Goal: Information Seeking & Learning: Learn about a topic

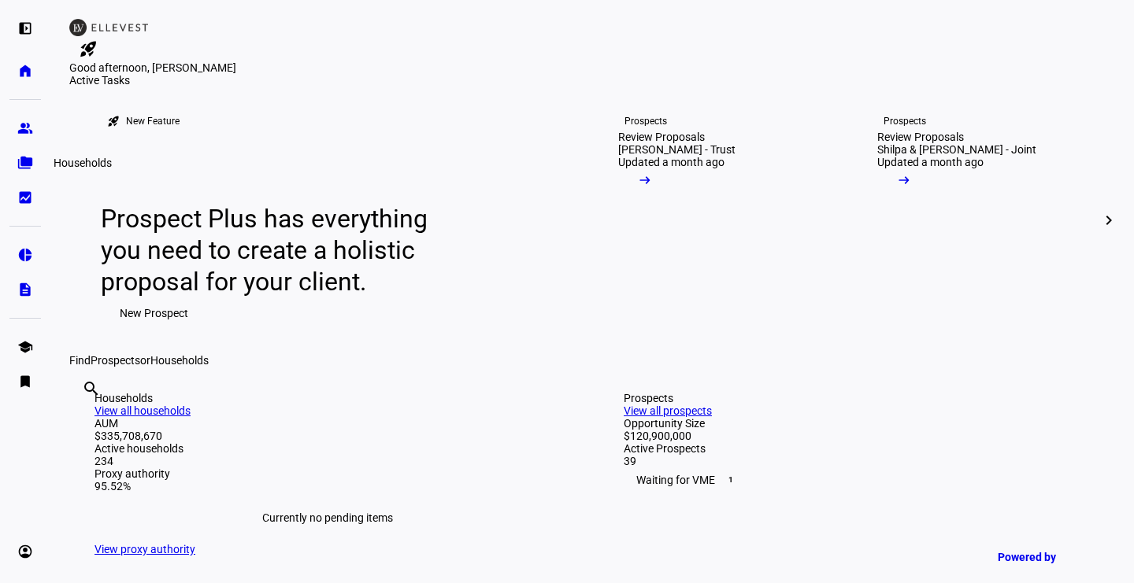
click at [19, 154] on link "folder_copy Households" at bounding box center [24, 162] width 31 height 31
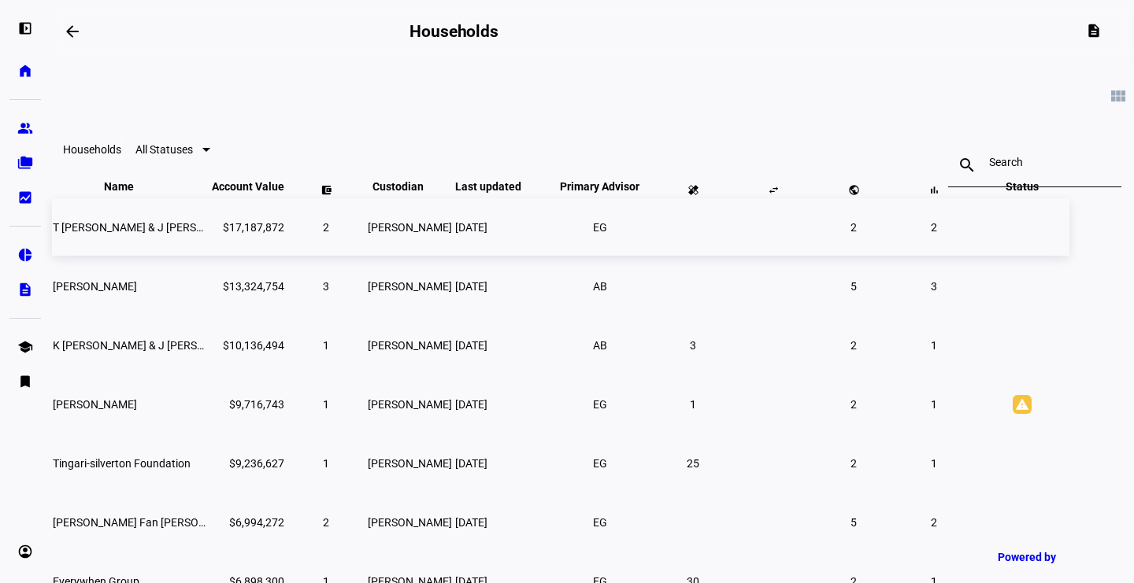
click at [209, 251] on td "T [PERSON_NAME] & J [PERSON_NAME]" at bounding box center [130, 226] width 157 height 57
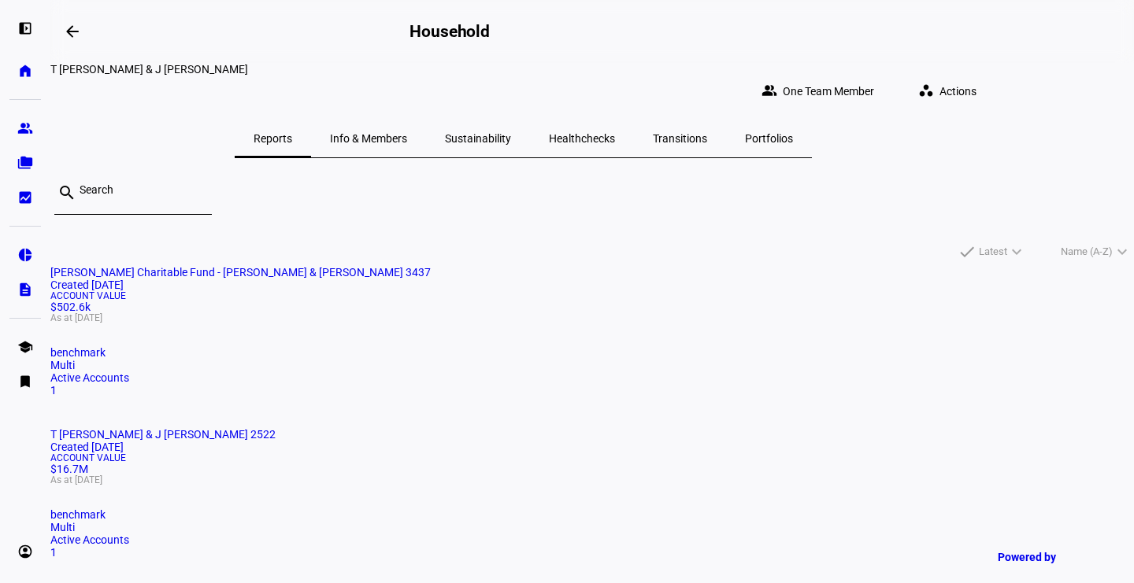
click at [511, 133] on span "Sustainability" at bounding box center [478, 138] width 66 height 11
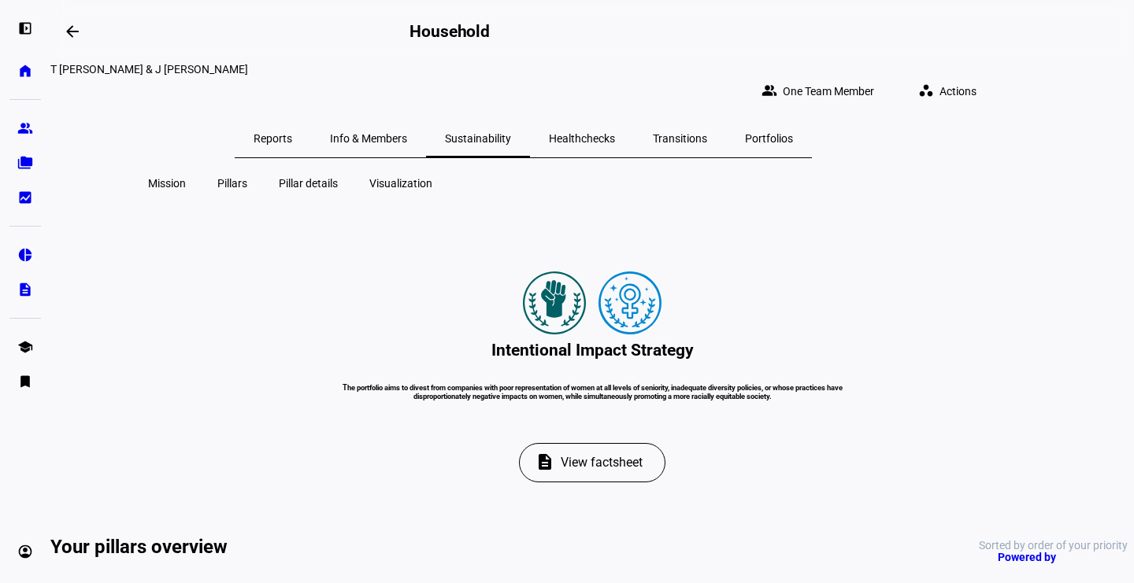
click at [288, 176] on span "Pillar details" at bounding box center [308, 184] width 59 height 16
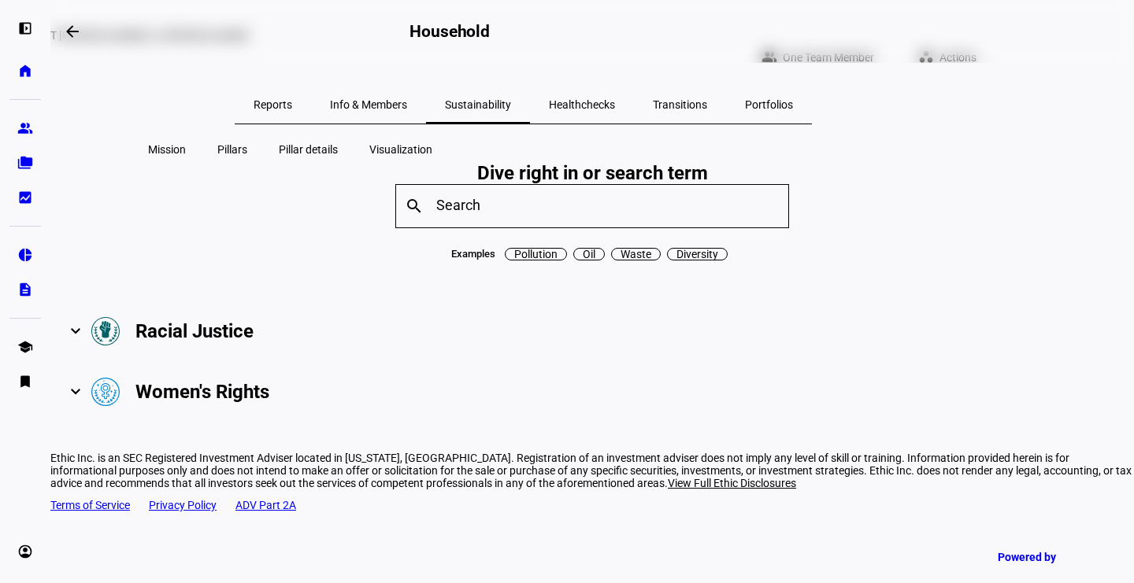
scroll to position [37, 0]
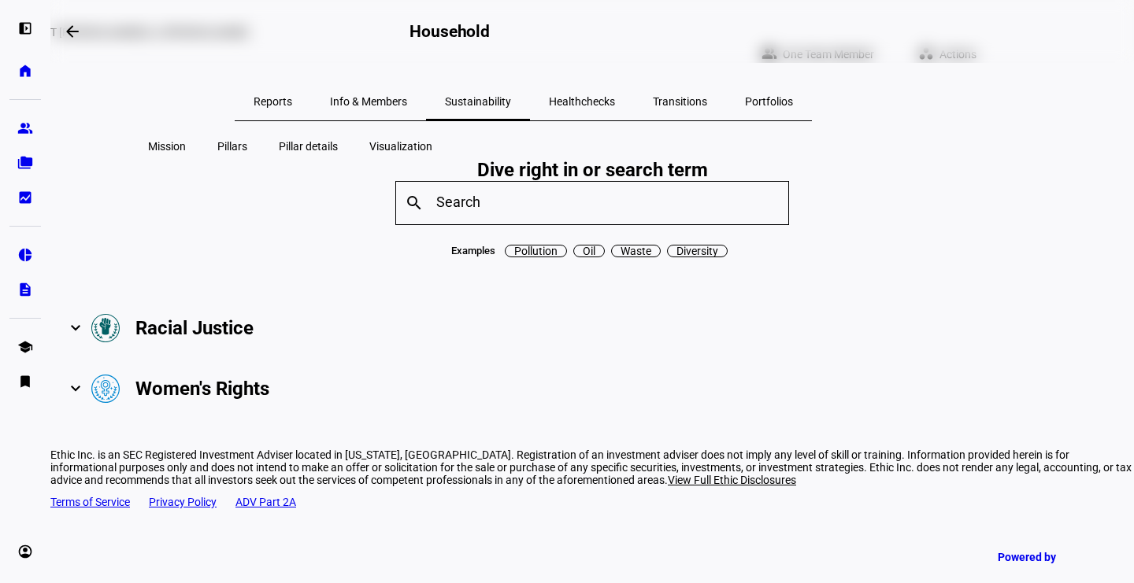
click at [248, 359] on mat-expansion-panel-header "Racial Justice" at bounding box center [591, 328] width 1083 height 61
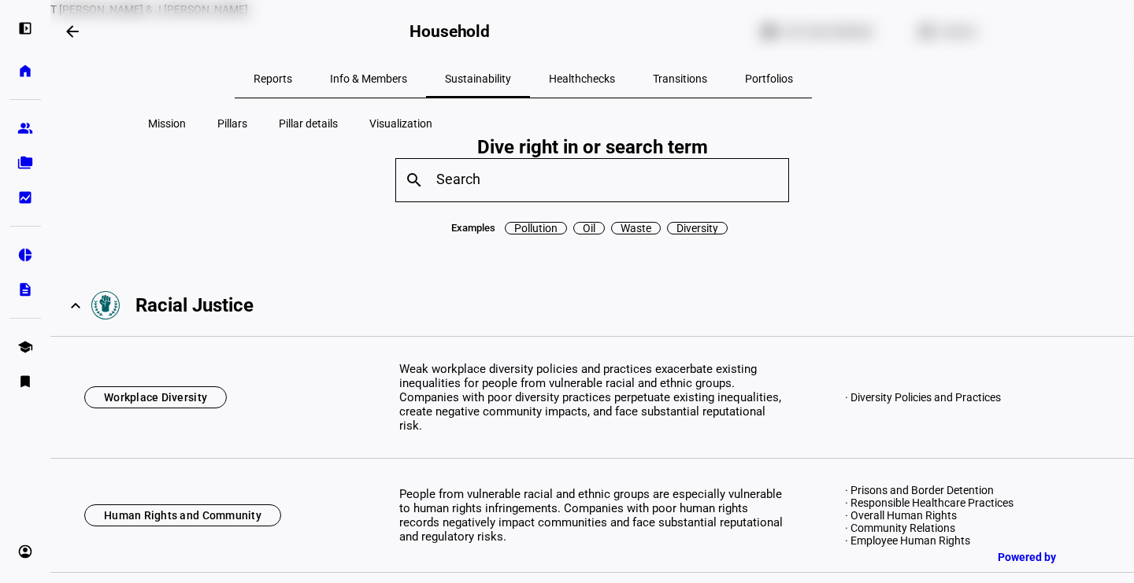
scroll to position [0, 0]
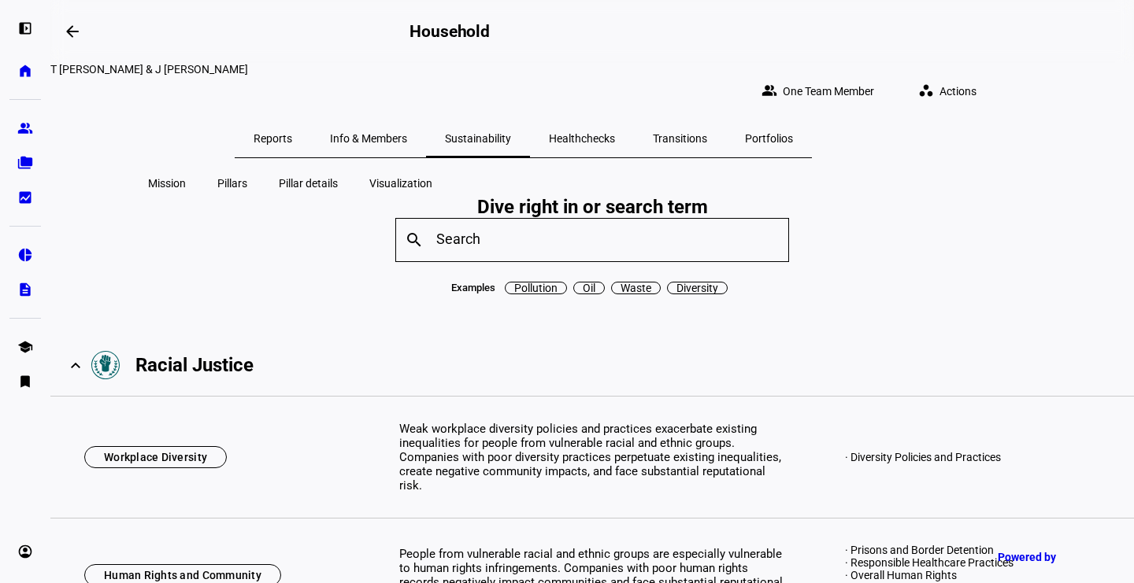
click at [245, 179] on span "Pillars" at bounding box center [232, 184] width 30 height 16
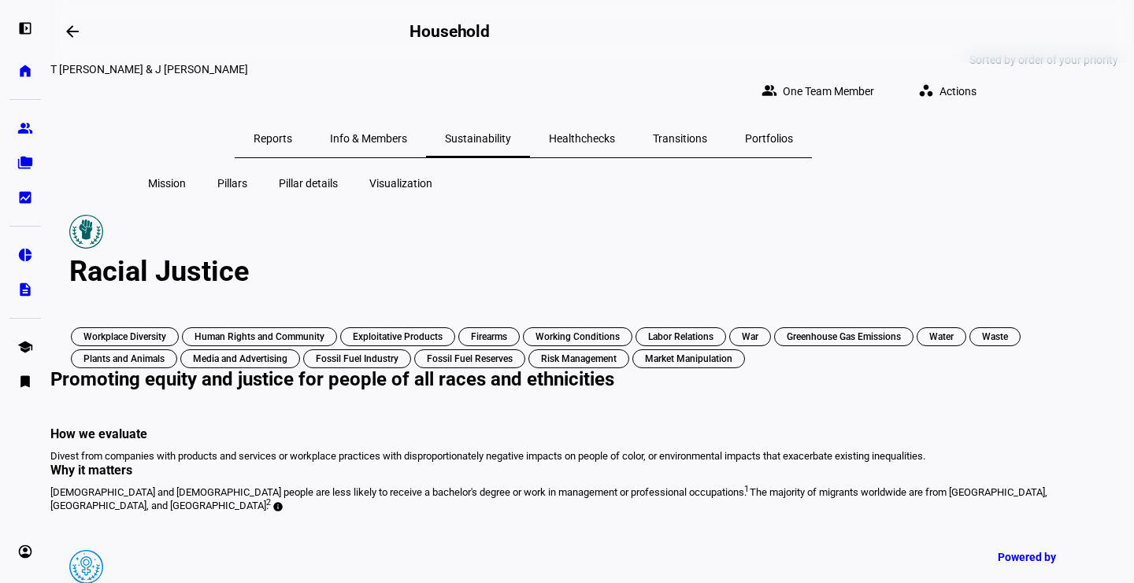
click at [183, 196] on div "Sorted by order of your priority Racial Justice Workplace Diversity Human Right…" at bounding box center [591, 524] width 1083 height 657
click at [180, 176] on span "Mission" at bounding box center [167, 184] width 38 height 16
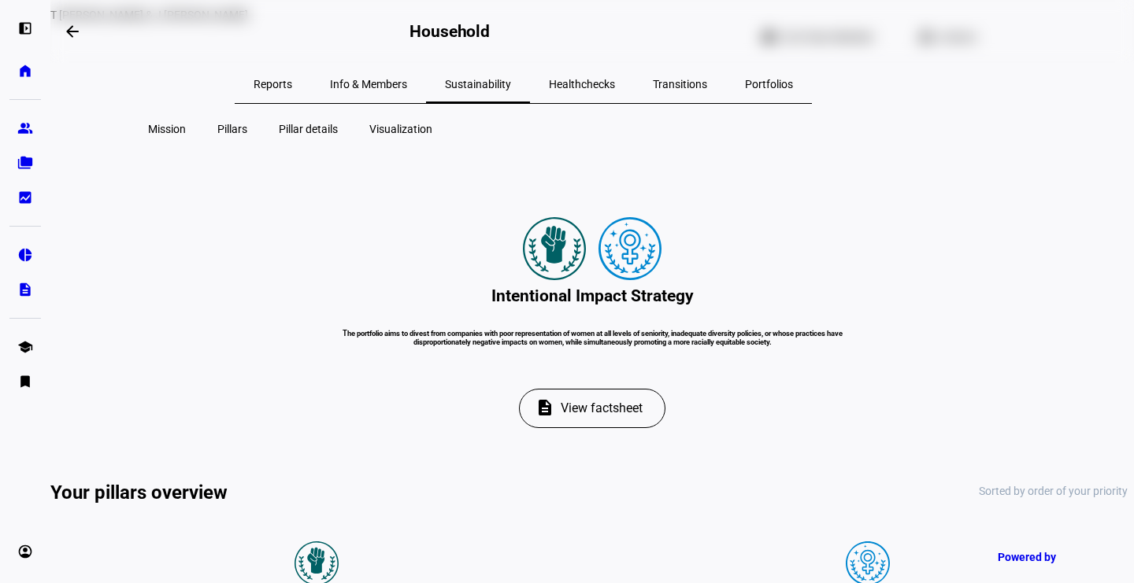
scroll to position [104, 0]
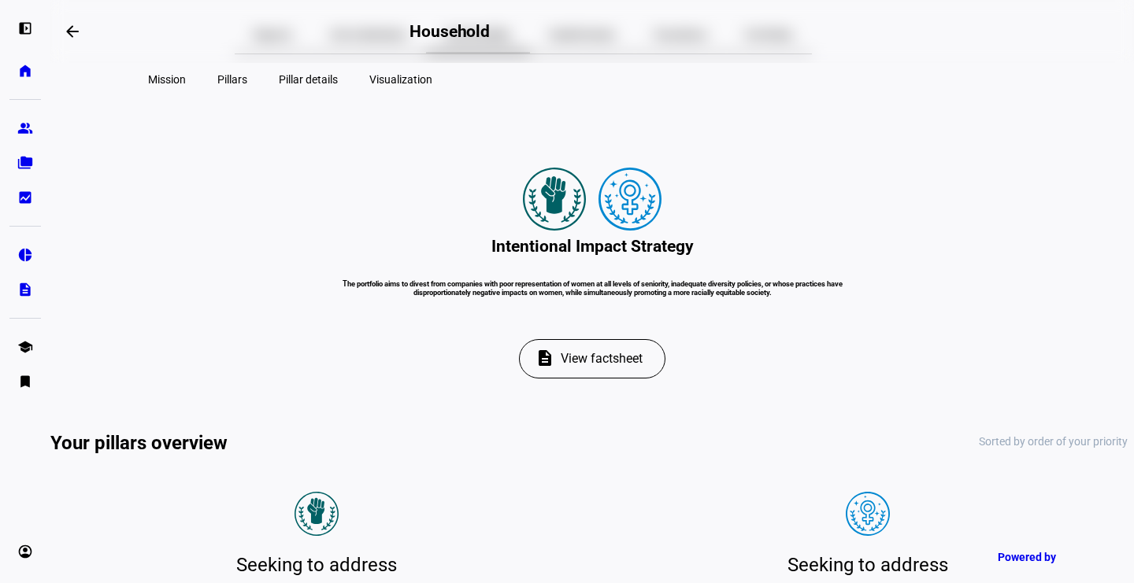
click at [590, 378] on span "View factsheet" at bounding box center [602, 359] width 82 height 38
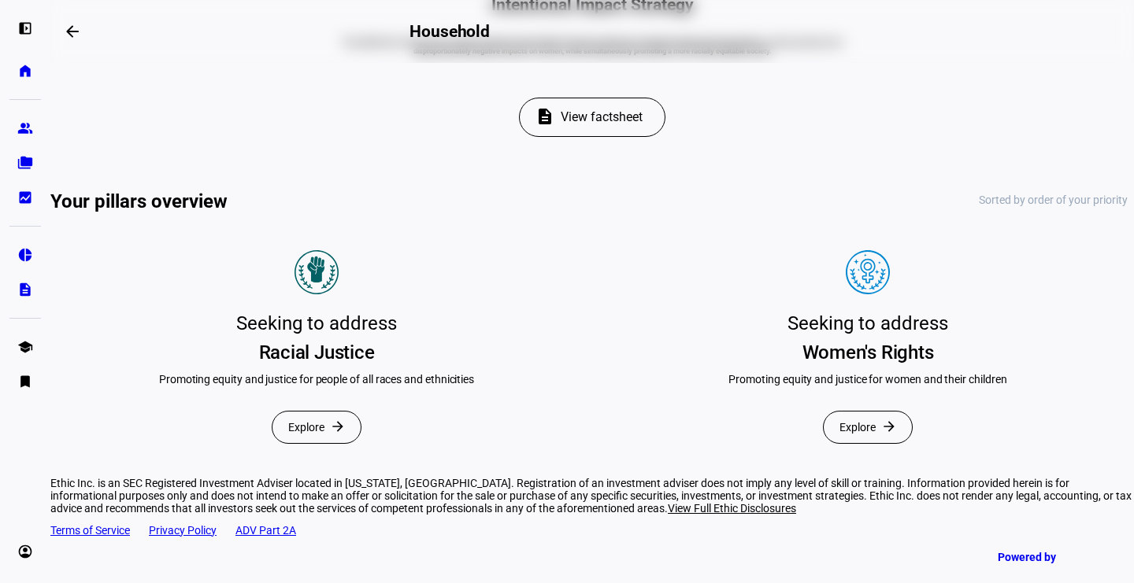
scroll to position [346, 0]
click at [625, 135] on span "View factsheet" at bounding box center [602, 117] width 82 height 38
